Goal: Information Seeking & Learning: Find contact information

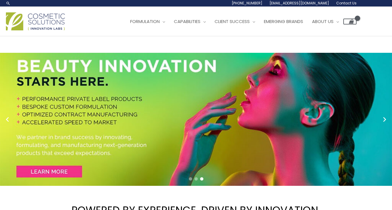
click at [349, 4] on span "Contact Us" at bounding box center [347, 3] width 20 height 5
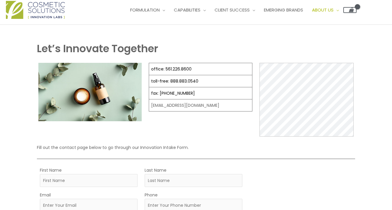
scroll to position [14, 0]
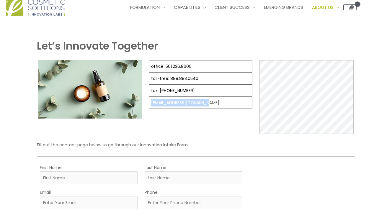
drag, startPoint x: 212, startPoint y: 101, endPoint x: 150, endPoint y: 103, distance: 61.8
click at [150, 103] on td "[EMAIL_ADDRESS][DOMAIN_NAME]" at bounding box center [200, 103] width 103 height 12
copy td "[EMAIL_ADDRESS][DOMAIN_NAME]"
